Goal: Task Accomplishment & Management: Complete application form

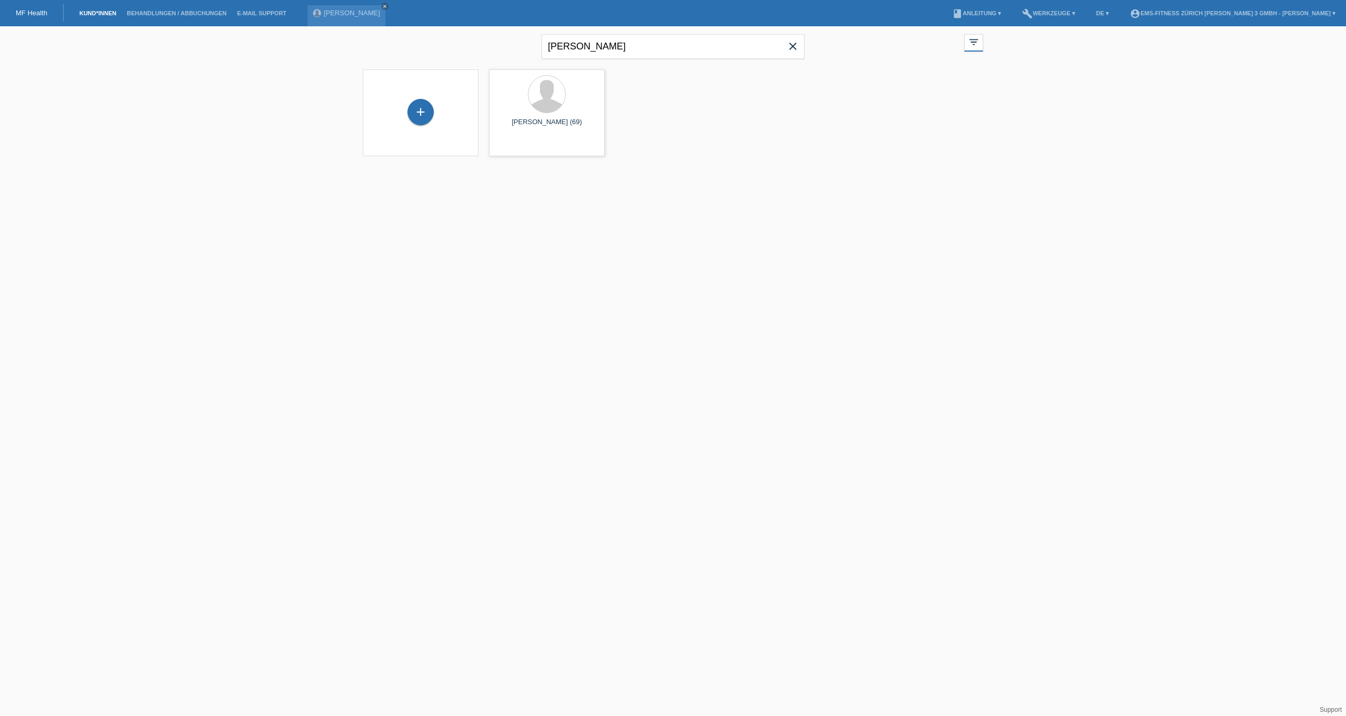
click at [799, 44] on icon "close" at bounding box center [793, 46] width 13 height 13
type input "[PERSON_NAME]"
click at [600, 47] on input "text" at bounding box center [673, 46] width 263 height 25
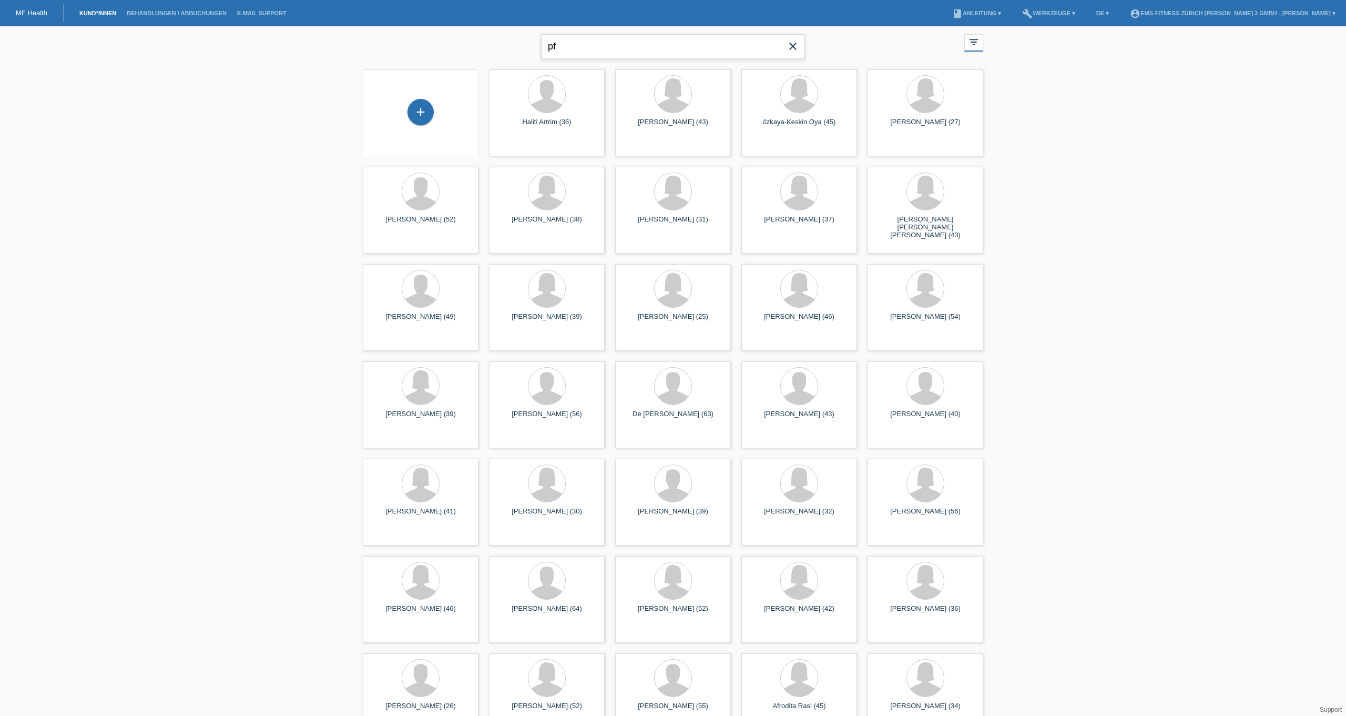
type input "pfister"
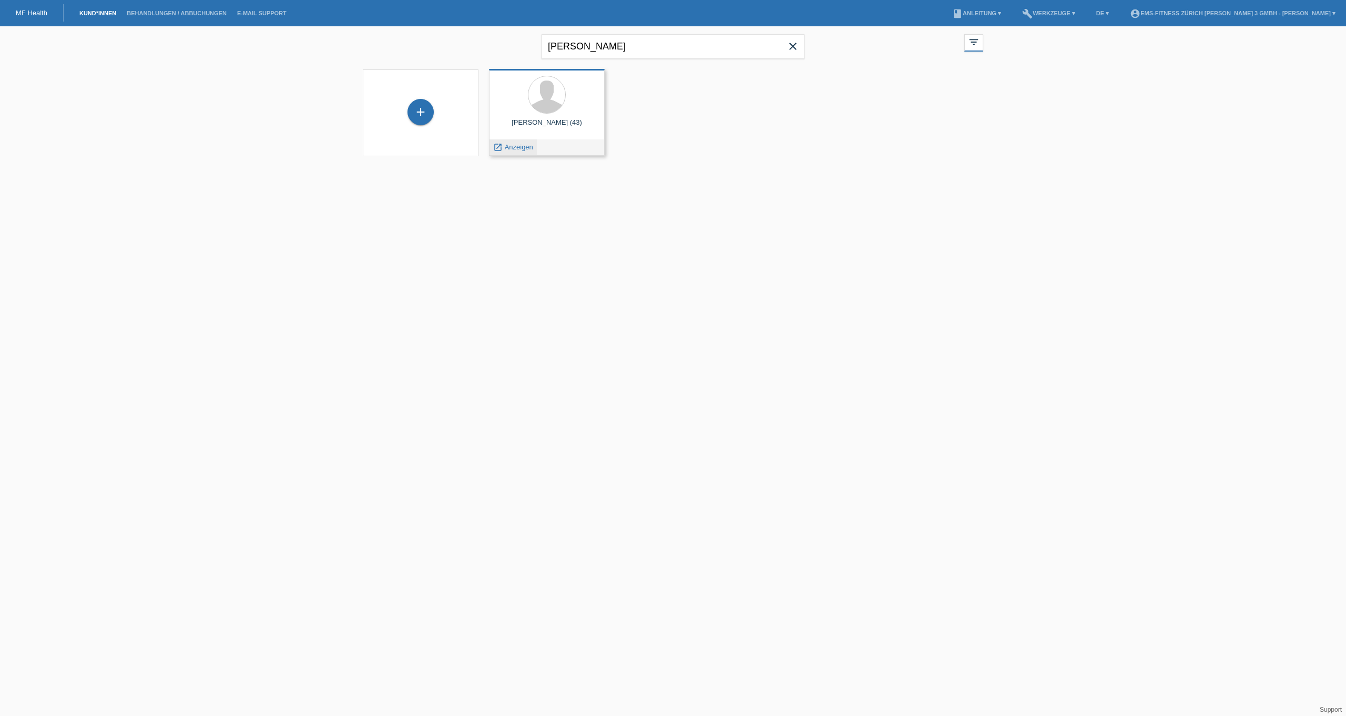
click at [522, 147] on span "Anzeigen" at bounding box center [519, 147] width 28 height 8
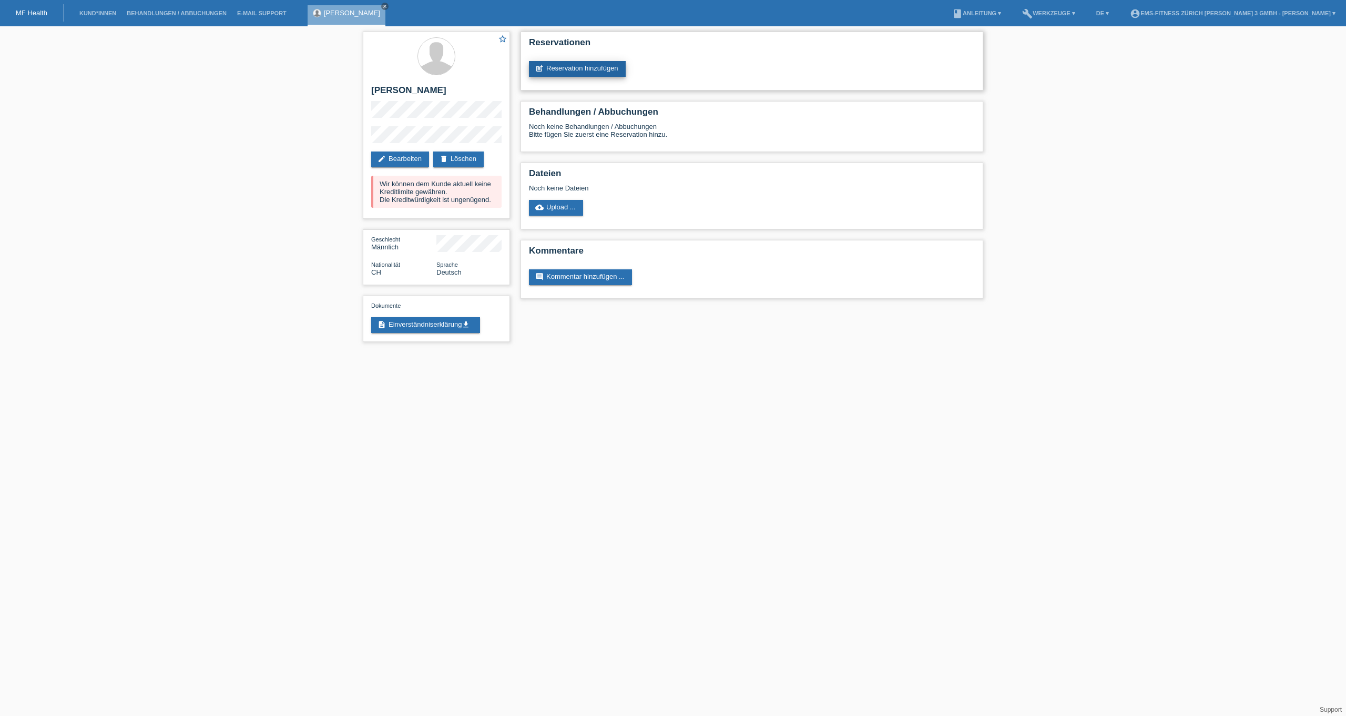
click at [556, 63] on link "post_add Reservation hinzufügen" at bounding box center [577, 69] width 97 height 16
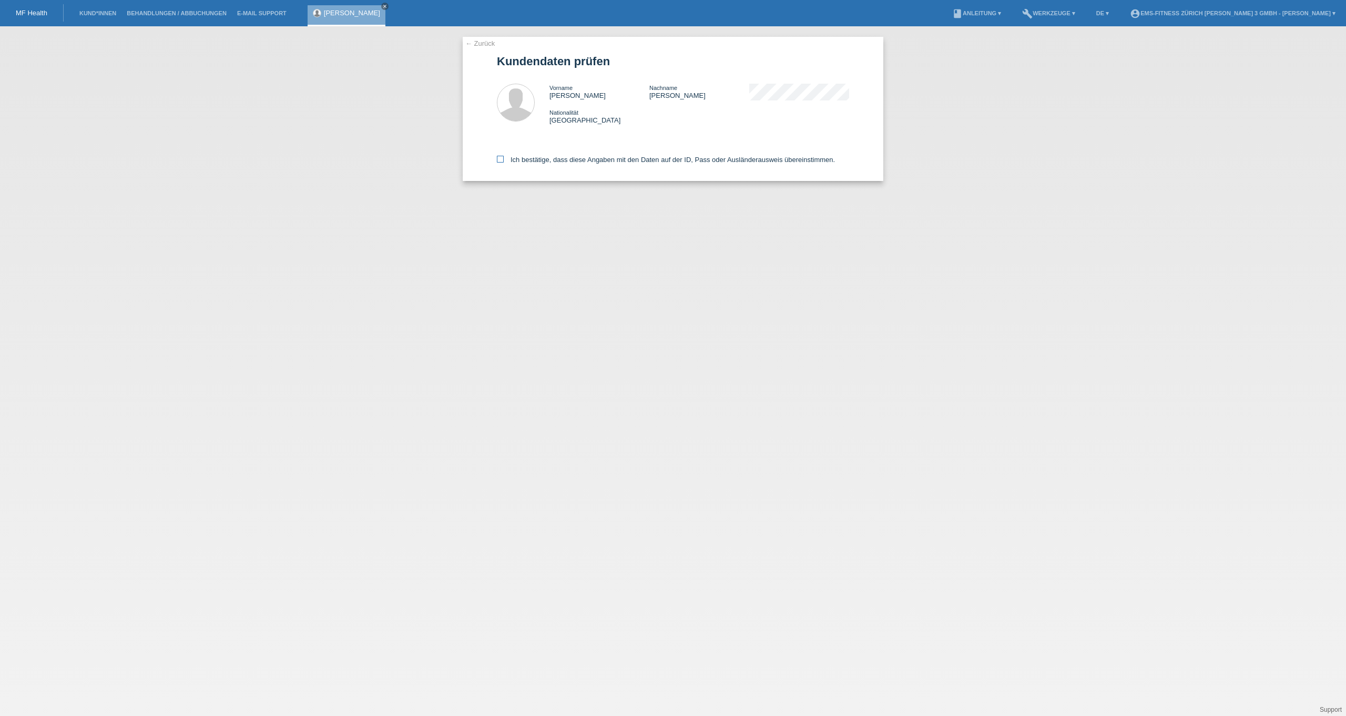
click at [518, 158] on label "Ich bestätige, dass diese Angaben mit den Daten auf der ID, Pass oder Ausländer…" at bounding box center [666, 160] width 338 height 8
click at [504, 158] on input "Ich bestätige, dass diese Angaben mit den Daten auf der ID, Pass oder Ausländer…" at bounding box center [500, 159] width 7 height 7
checkbox input "true"
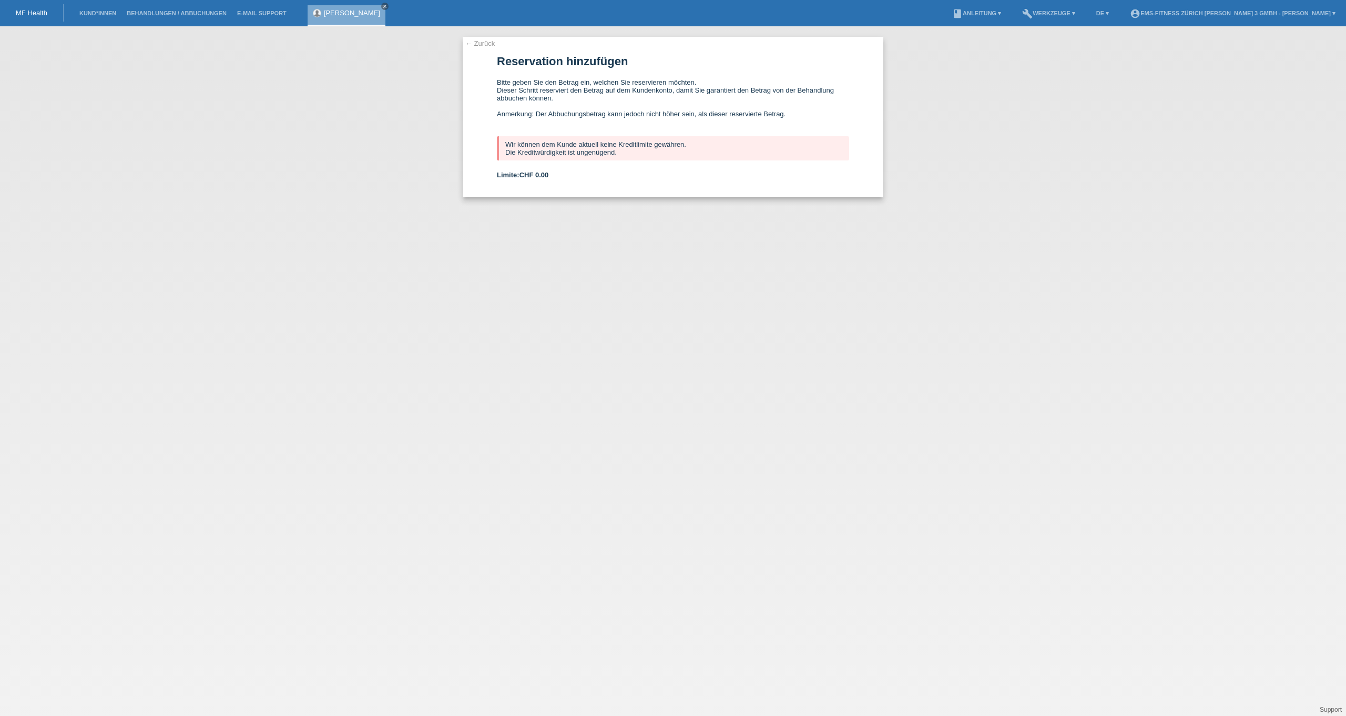
click at [101, 17] on li "Kund*innen" at bounding box center [97, 13] width 47 height 27
click at [101, 13] on link "Kund*innen" at bounding box center [97, 13] width 47 height 6
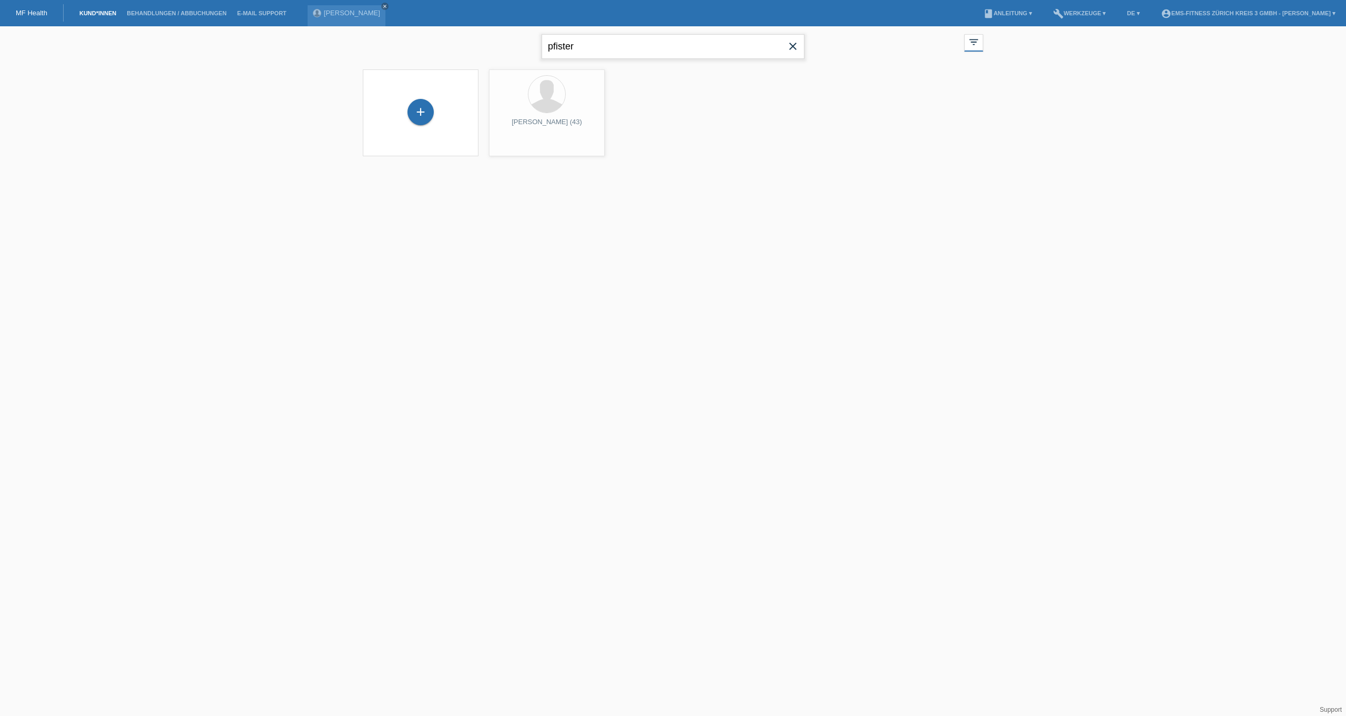
drag, startPoint x: 613, startPoint y: 46, endPoint x: 461, endPoint y: 46, distance: 152.5
click at [467, 46] on div "pfister close filter_list view_module Alle Kund*innen anzeigen star Markierte K…" at bounding box center [673, 45] width 631 height 38
type input "akdeniz"
click at [514, 147] on span "Anzeigen" at bounding box center [519, 147] width 28 height 8
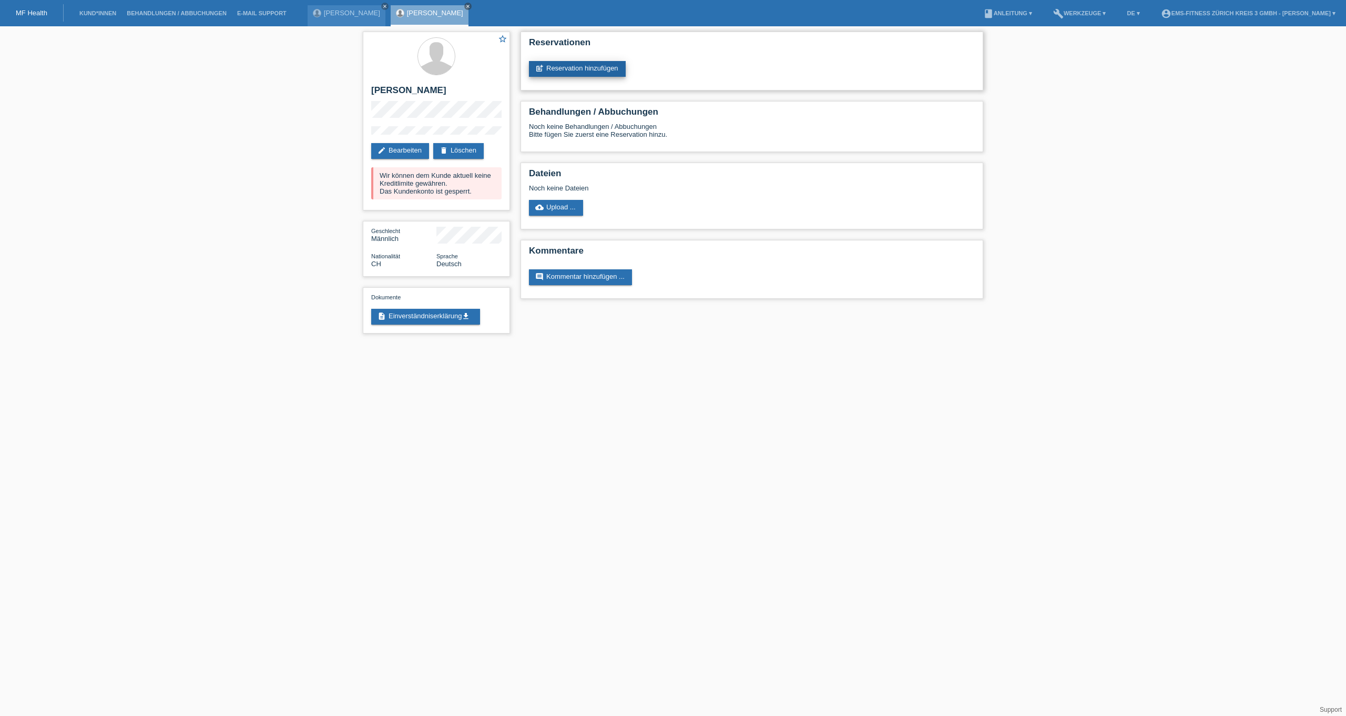
click at [560, 67] on link "post_add Reservation hinzufügen" at bounding box center [577, 69] width 97 height 16
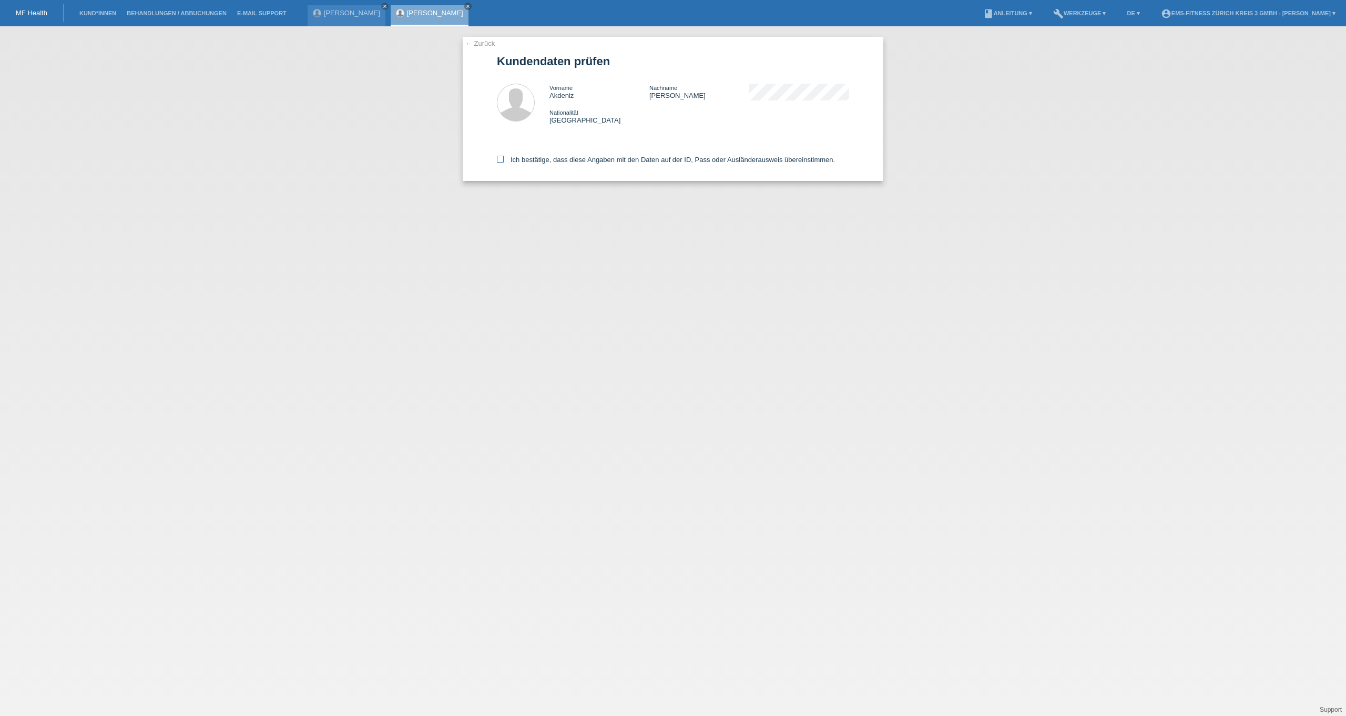
click at [524, 161] on label "Ich bestätige, dass diese Angaben mit den Daten auf der ID, Pass oder Ausländer…" at bounding box center [666, 160] width 338 height 8
click at [504, 161] on input "Ich bestätige, dass diese Angaben mit den Daten auf der ID, Pass oder Ausländer…" at bounding box center [500, 159] width 7 height 7
checkbox input "true"
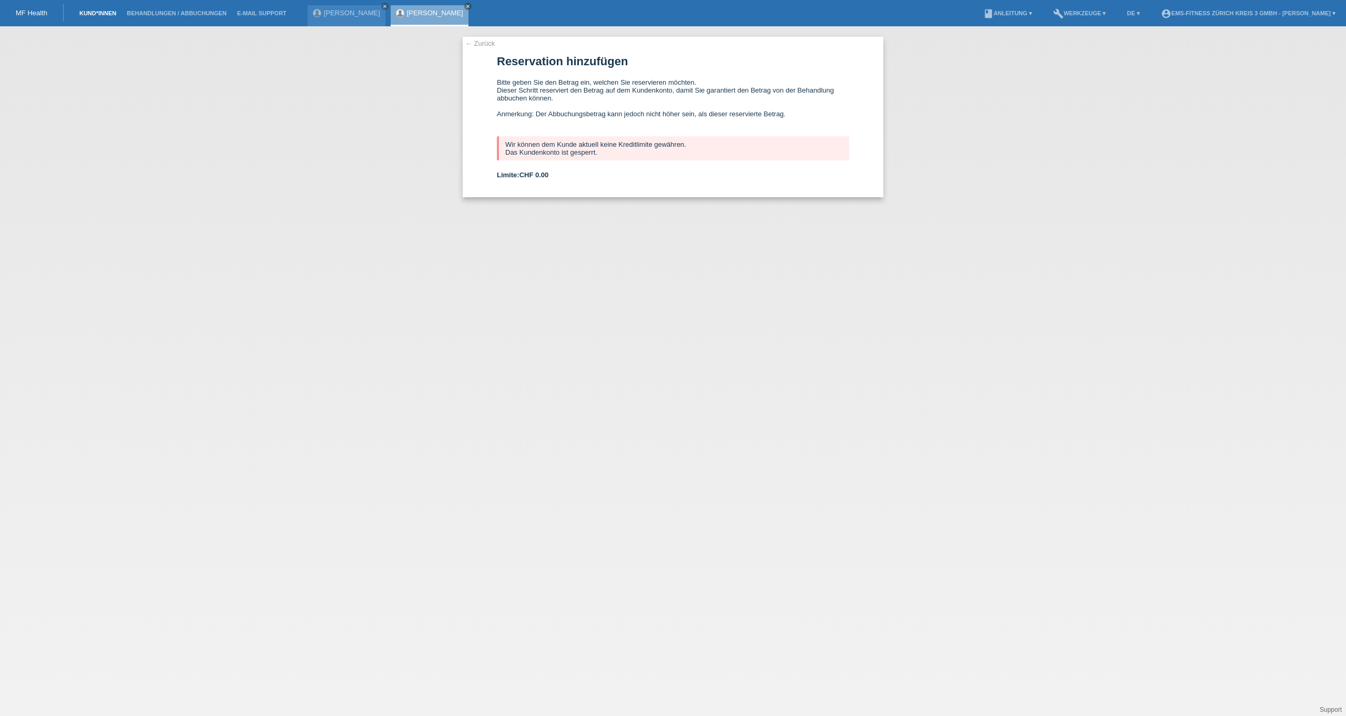
click at [113, 12] on link "Kund*innen" at bounding box center [97, 13] width 47 height 6
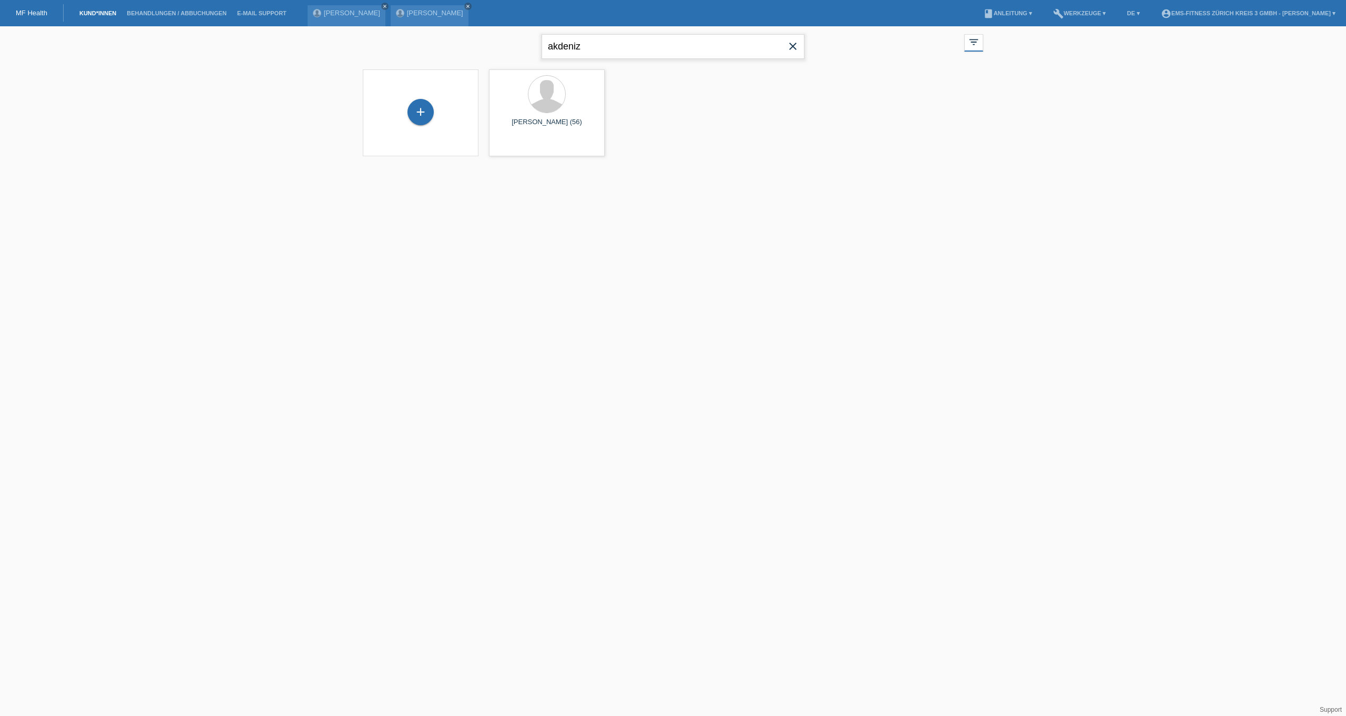
drag, startPoint x: 625, startPoint y: 37, endPoint x: 366, endPoint y: 66, distance: 260.9
click at [364, 66] on div "akdeniz close filter_list view_module Alle Kund*innen anzeigen star Markierte K…" at bounding box center [673, 97] width 1346 height 143
type input "viktoria"
click at [635, 147] on span "Anzeigen" at bounding box center [645, 147] width 28 height 8
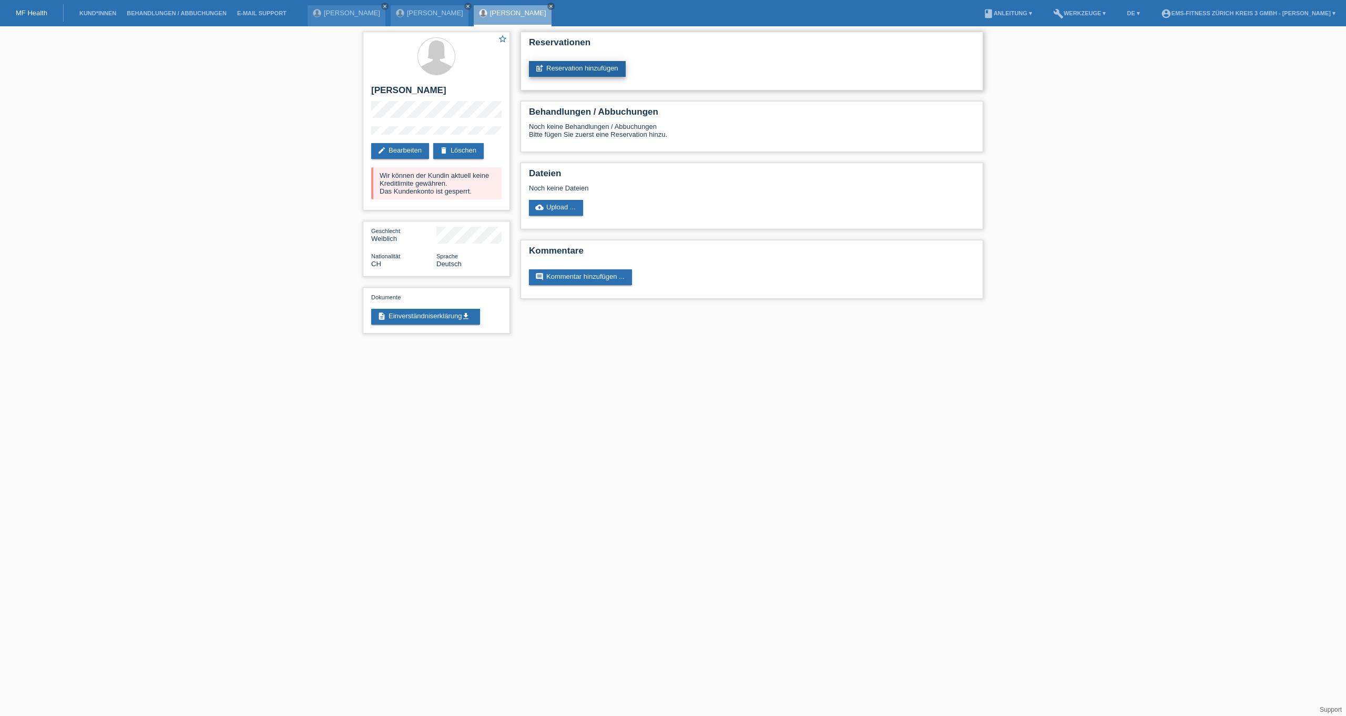
click at [584, 72] on link "post_add Reservation hinzufügen" at bounding box center [577, 69] width 97 height 16
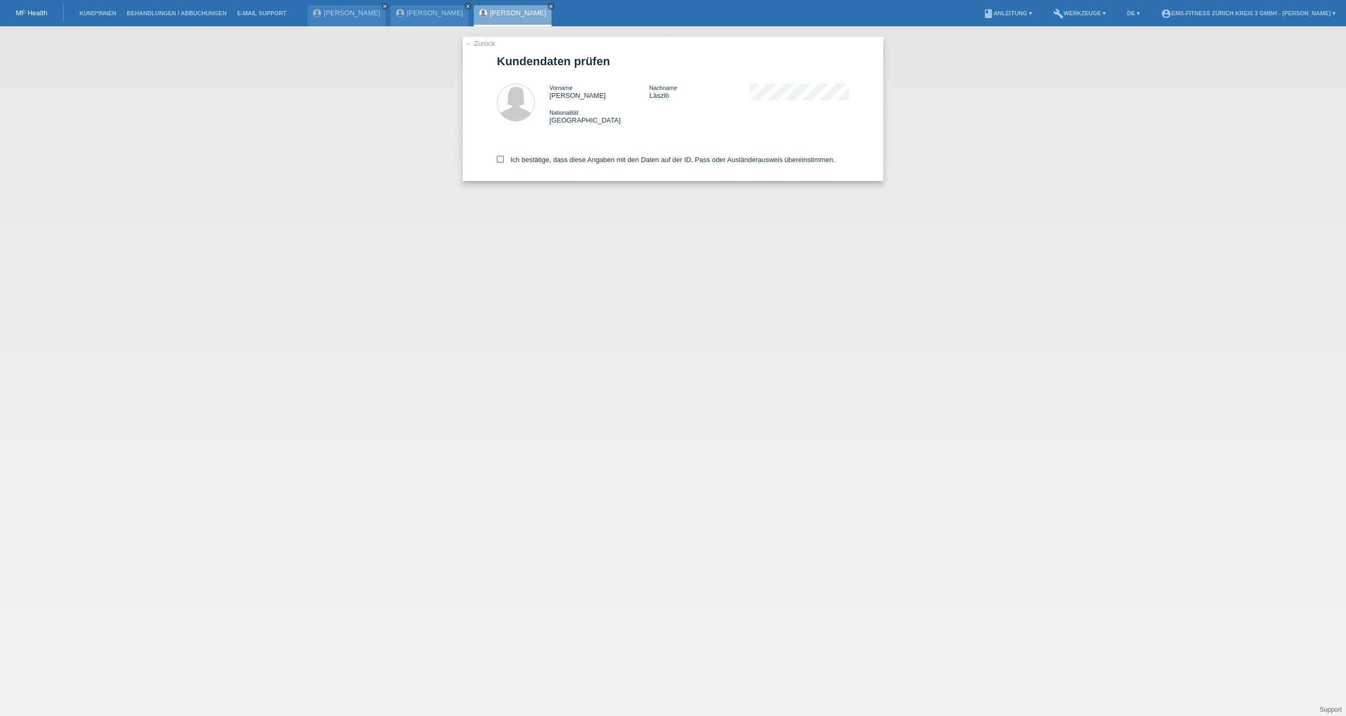
click at [516, 163] on label "Ich bestätige, dass diese Angaben mit den Daten auf der ID, Pass oder Ausländer…" at bounding box center [666, 160] width 338 height 8
click at [504, 163] on input "Ich bestätige, dass diese Angaben mit den Daten auf der ID, Pass oder Ausländer…" at bounding box center [500, 159] width 7 height 7
checkbox input "true"
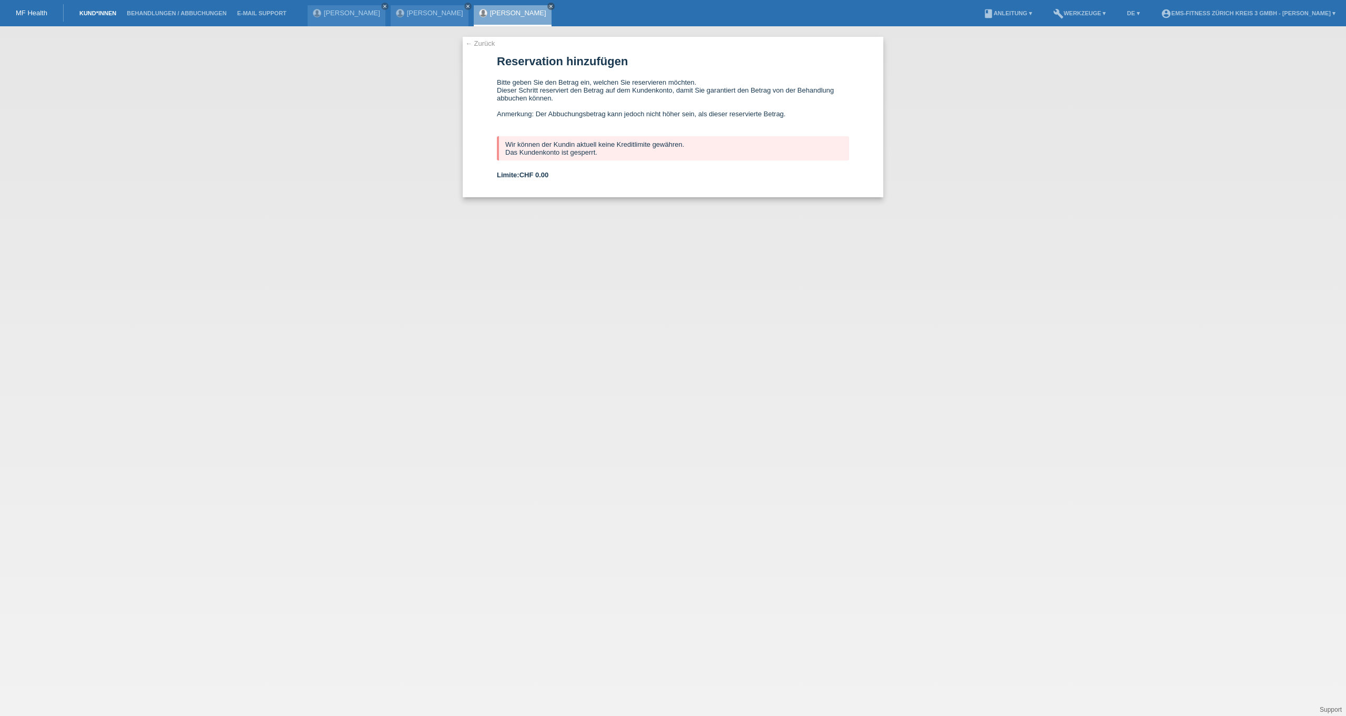
click at [102, 11] on link "Kund*innen" at bounding box center [97, 13] width 47 height 6
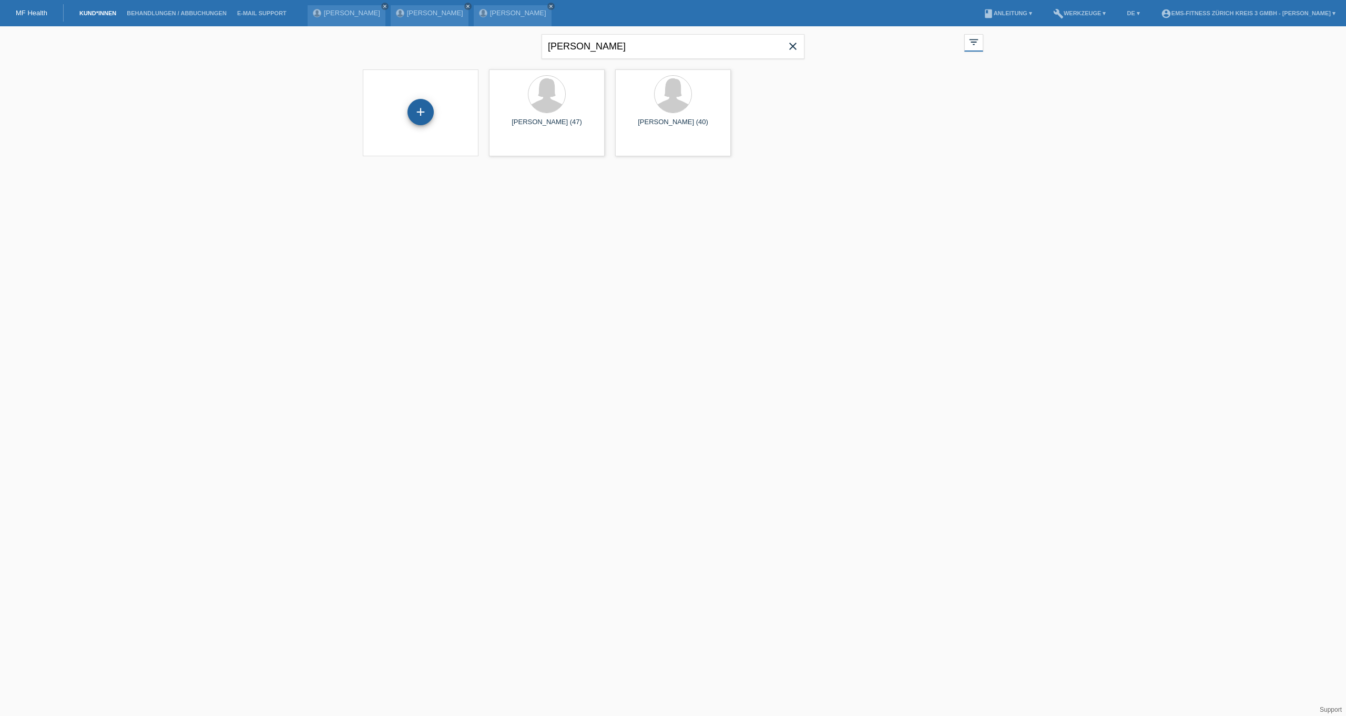
click at [424, 116] on div "+" at bounding box center [421, 112] width 26 height 26
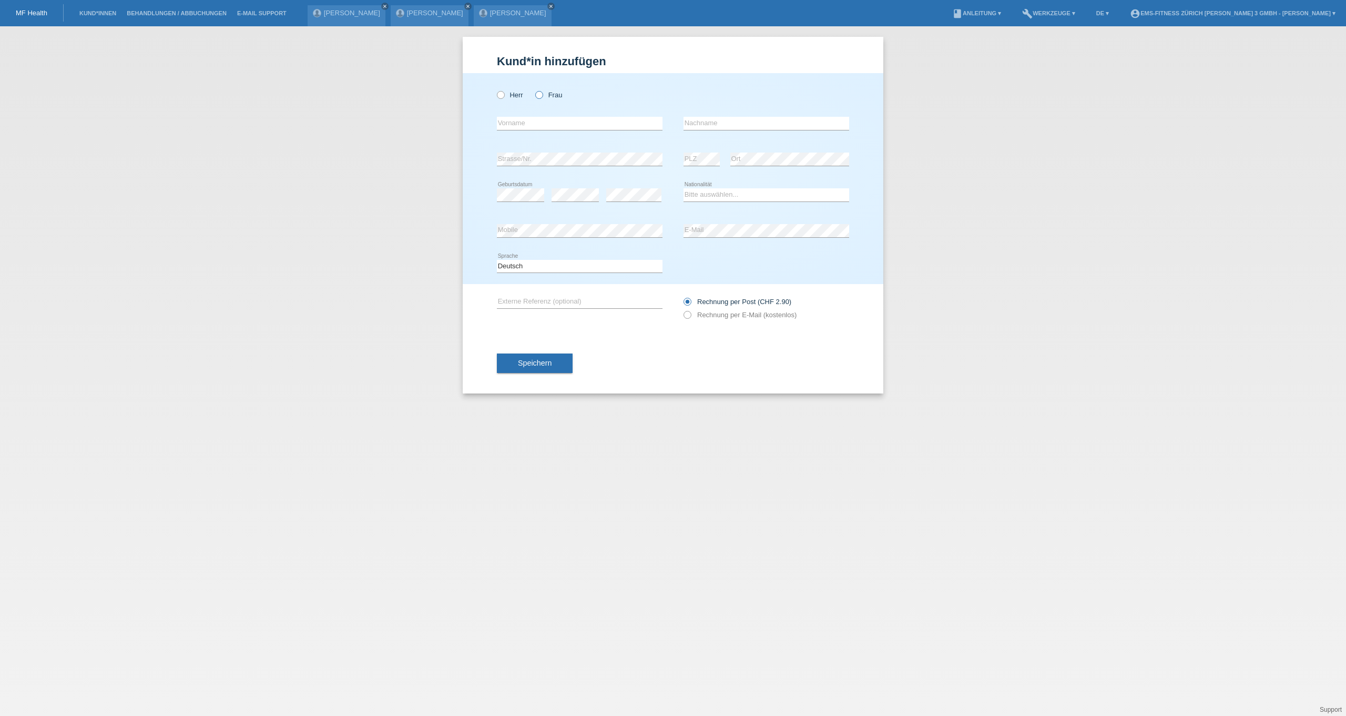
click at [546, 92] on label "Frau" at bounding box center [548, 95] width 27 height 8
click at [542, 92] on input "Frau" at bounding box center [538, 94] width 7 height 7
radio input "true"
click at [502, 126] on input "text" at bounding box center [580, 123] width 166 height 13
click at [268, 91] on div "Kund*in hinzufügen Kunde hinzufügen Kundin hinzufügen Herr Frau error Vorname e…" at bounding box center [673, 371] width 1346 height 690
